Goal: Navigation & Orientation: Find specific page/section

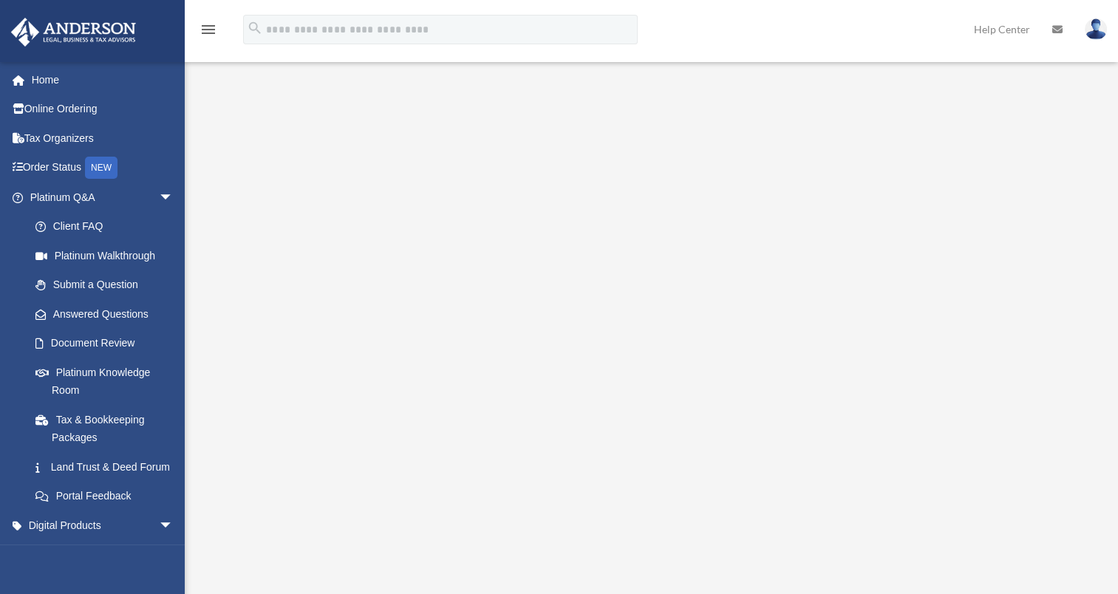
drag, startPoint x: 115, startPoint y: 0, endPoint x: 695, endPoint y: 28, distance: 581.3
click at [695, 28] on div "menu search Site Menu add sarahloveland825@gmail.com My Profile Reset Password …" at bounding box center [559, 36] width 1096 height 50
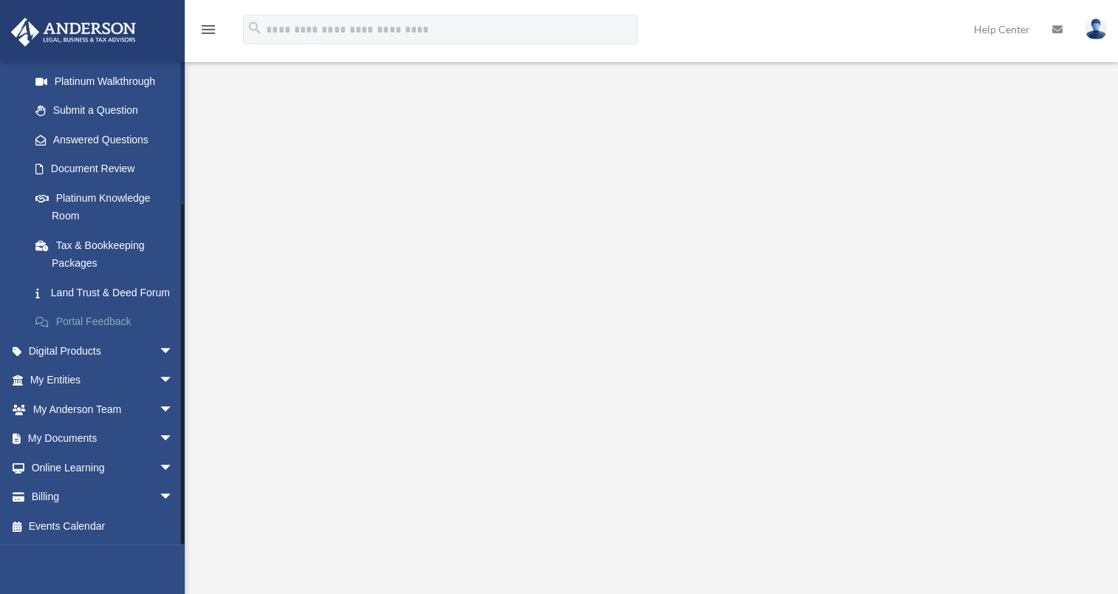
scroll to position [191, 0]
click at [140, 440] on link "My Documents arrow_drop_down" at bounding box center [102, 439] width 185 height 30
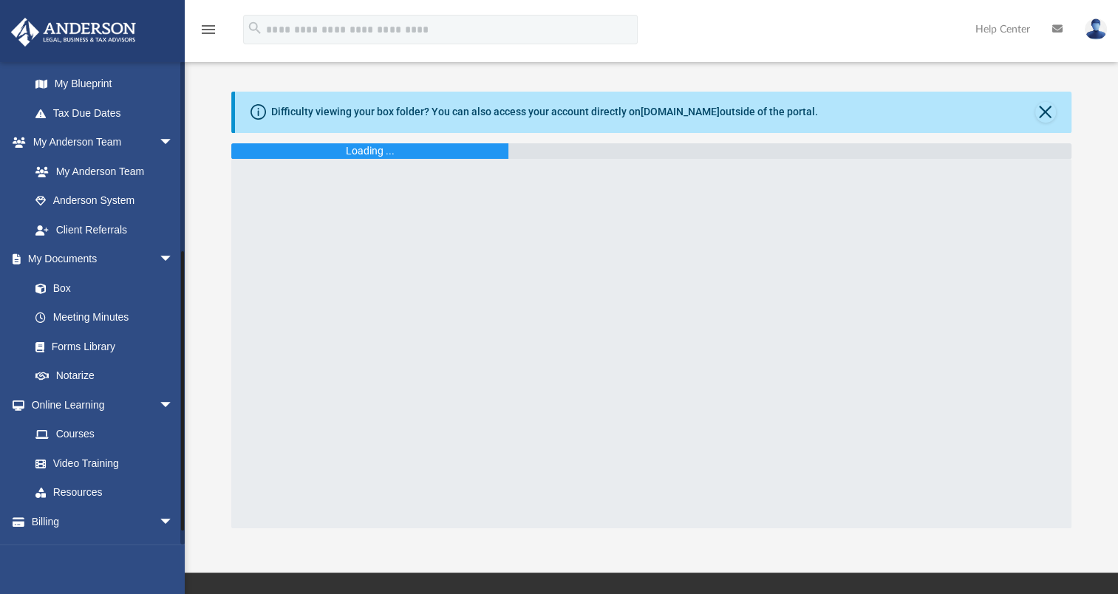
scroll to position [318, 0]
click at [119, 280] on link "Box" at bounding box center [108, 288] width 175 height 30
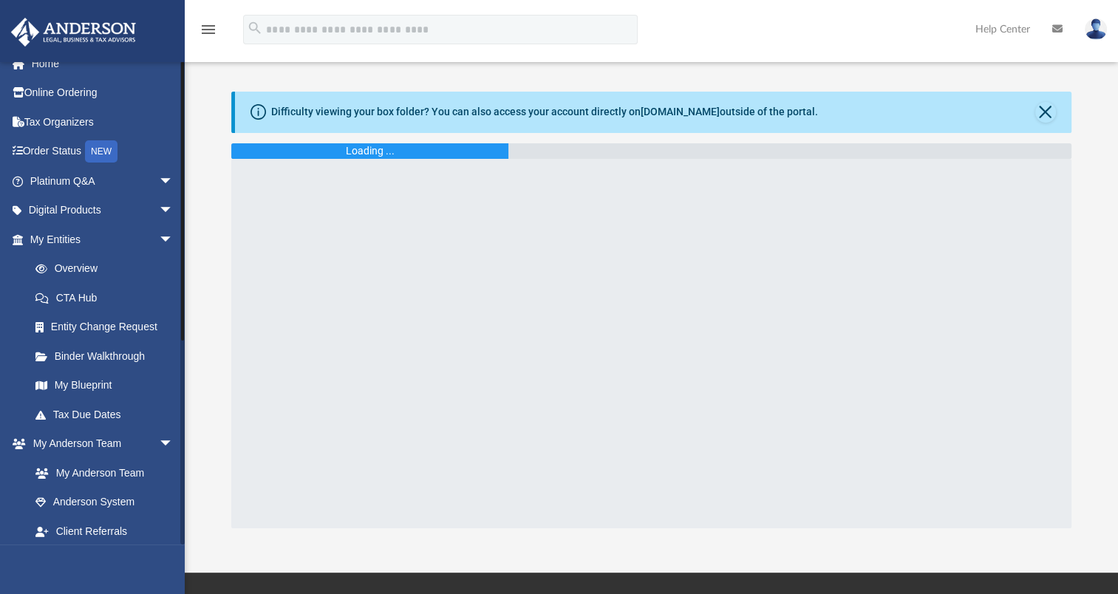
scroll to position [0, 0]
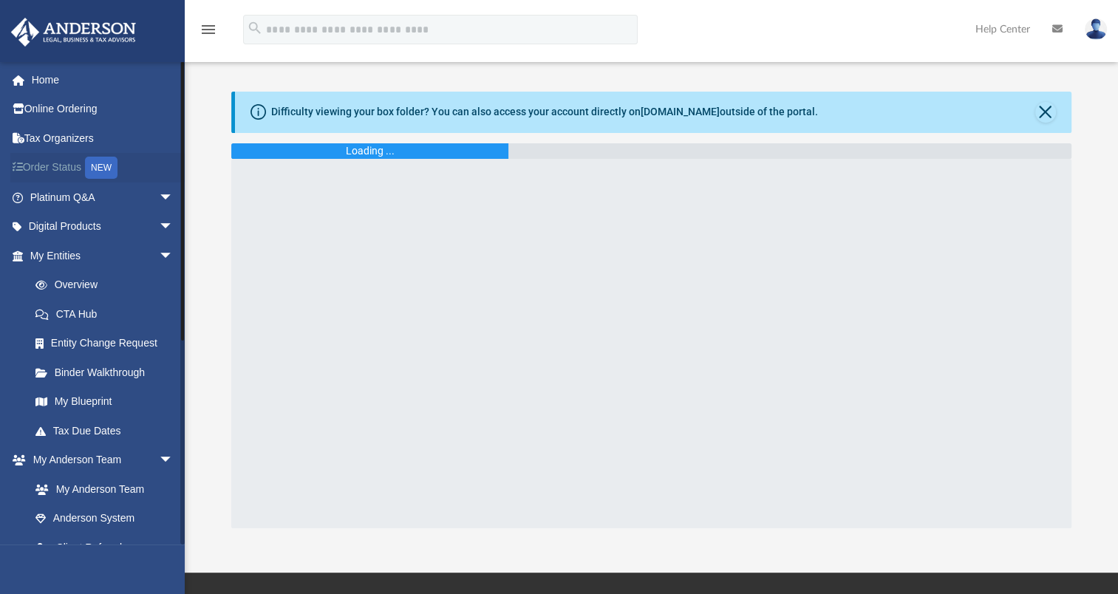
click at [126, 170] on link "Order Status NEW" at bounding box center [102, 168] width 185 height 30
click at [87, 74] on link "Home" at bounding box center [102, 80] width 185 height 30
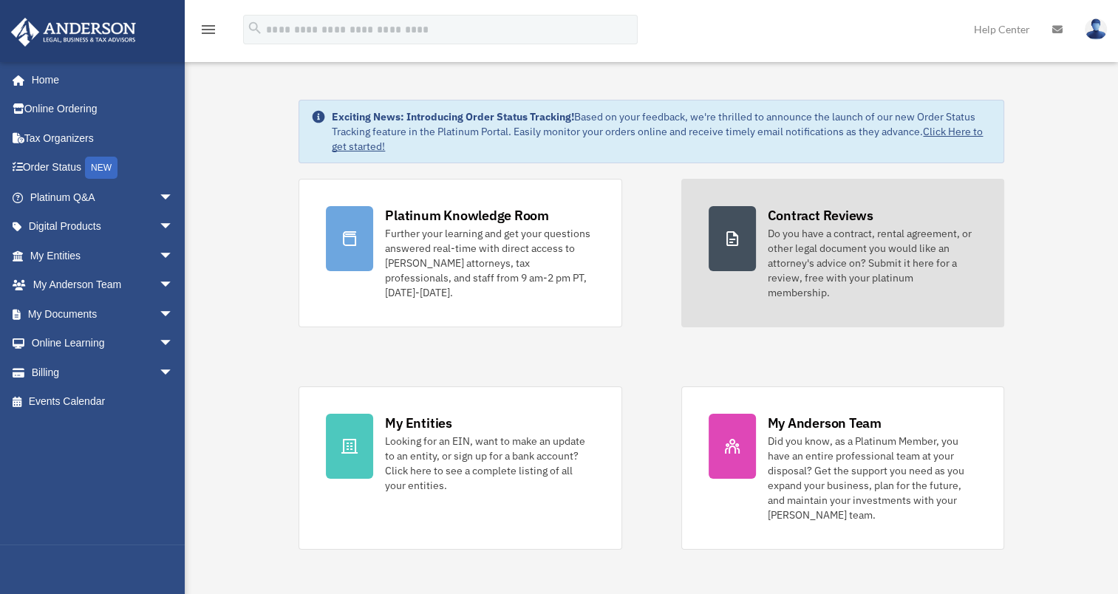
click at [846, 253] on div "Do you have a contract, rental agreement, or other legal document you would lik…" at bounding box center [872, 263] width 209 height 74
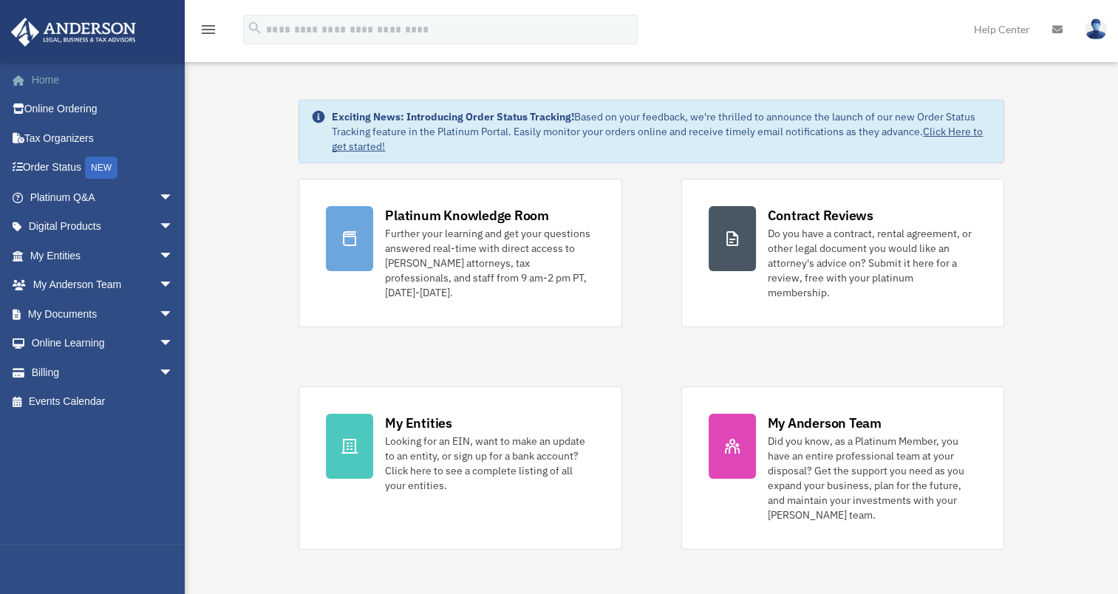
click at [72, 81] on link "Home" at bounding box center [102, 80] width 185 height 30
click at [105, 83] on link "Home" at bounding box center [102, 80] width 185 height 30
drag, startPoint x: 0, startPoint y: 0, endPoint x: 680, endPoint y: 72, distance: 683.5
click at [159, 374] on span "arrow_drop_down" at bounding box center [174, 373] width 30 height 30
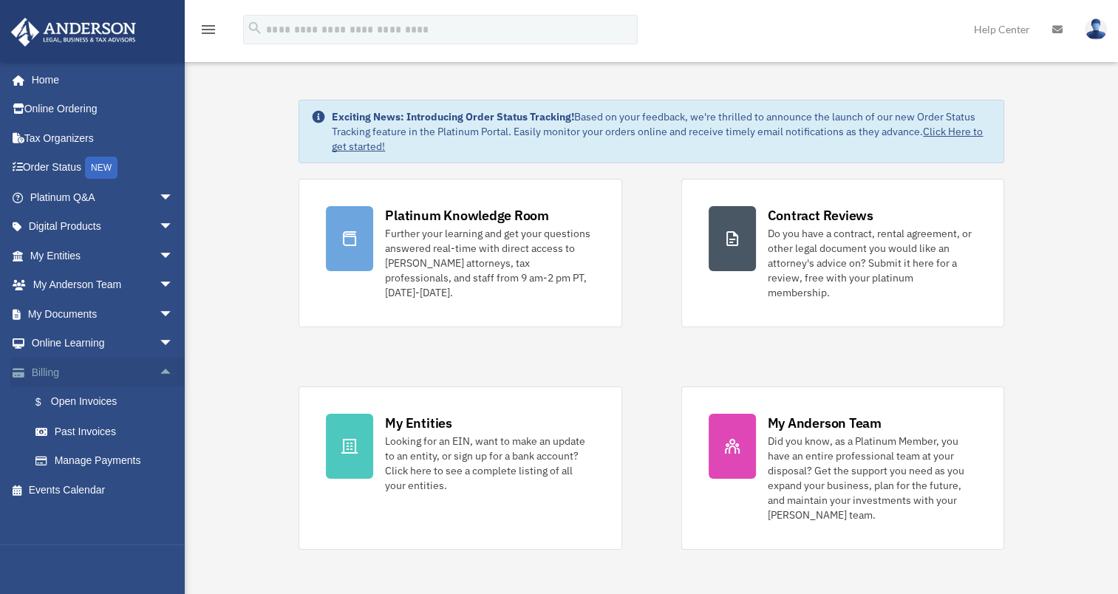
click at [159, 374] on span "arrow_drop_up" at bounding box center [174, 373] width 30 height 30
click at [159, 340] on span "arrow_drop_down" at bounding box center [174, 344] width 30 height 30
